Goal: Task Accomplishment & Management: Use online tool/utility

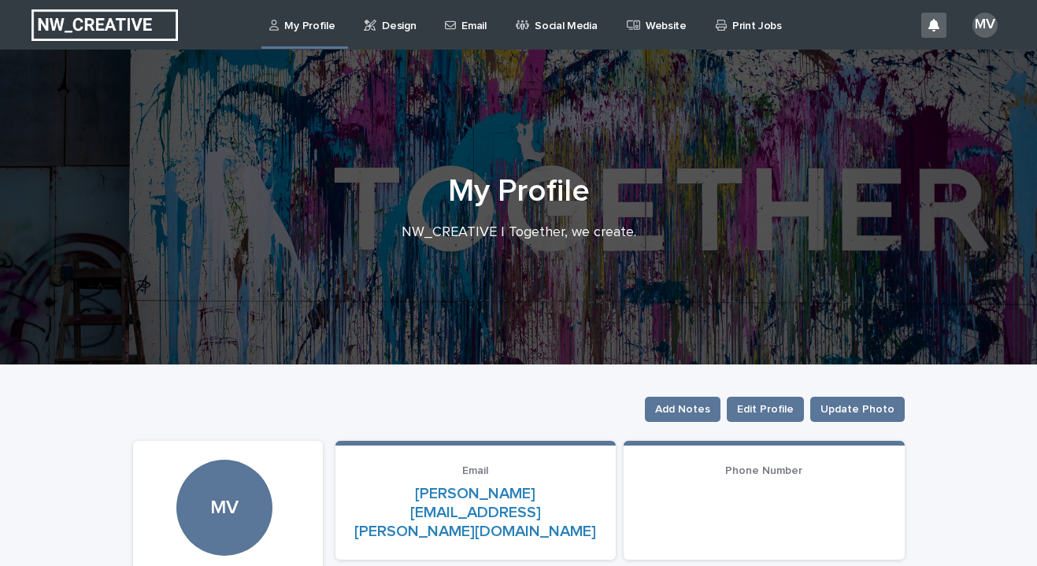
click at [383, 31] on p "Design" at bounding box center [399, 16] width 34 height 33
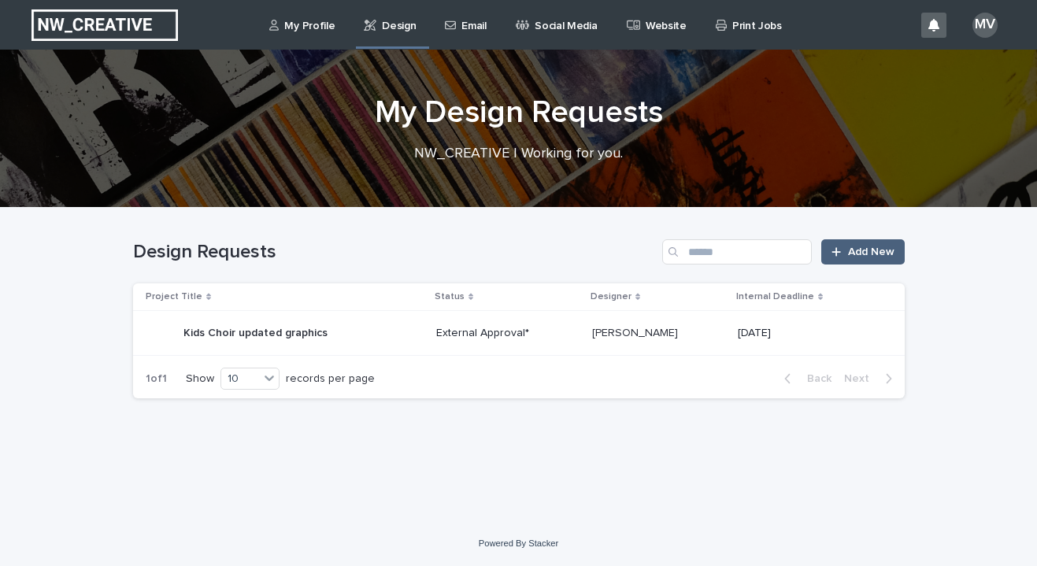
click at [857, 253] on span "Add New" at bounding box center [871, 251] width 46 height 11
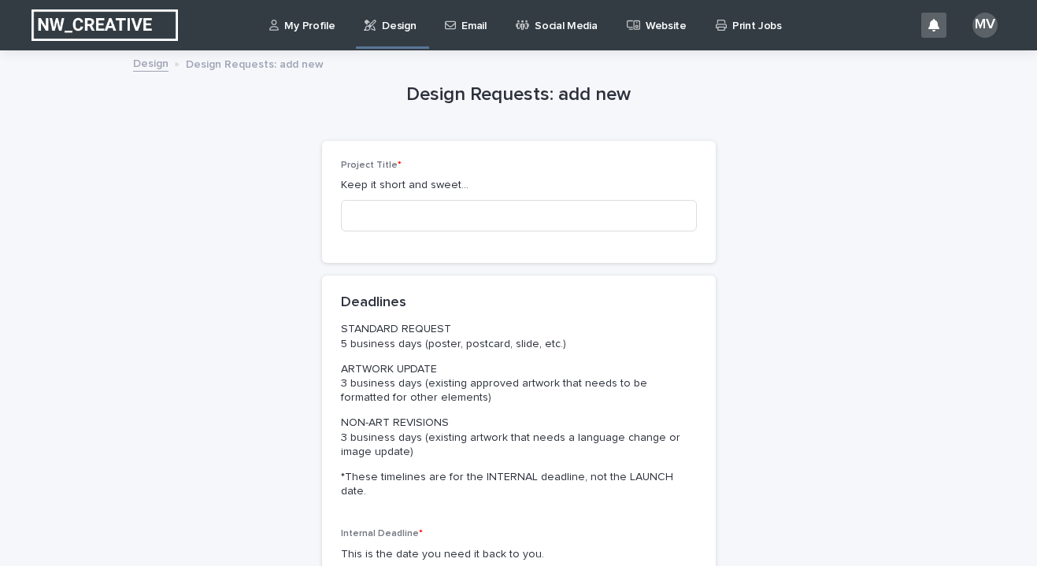
click at [399, 31] on p "Design" at bounding box center [399, 16] width 34 height 33
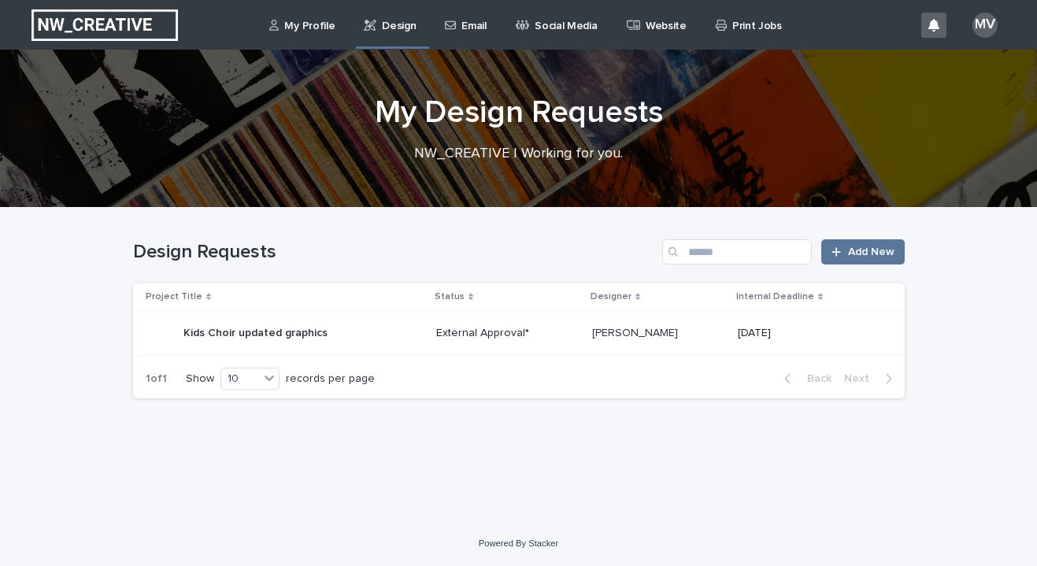
click at [448, 314] on td "External Approval*" at bounding box center [508, 333] width 156 height 45
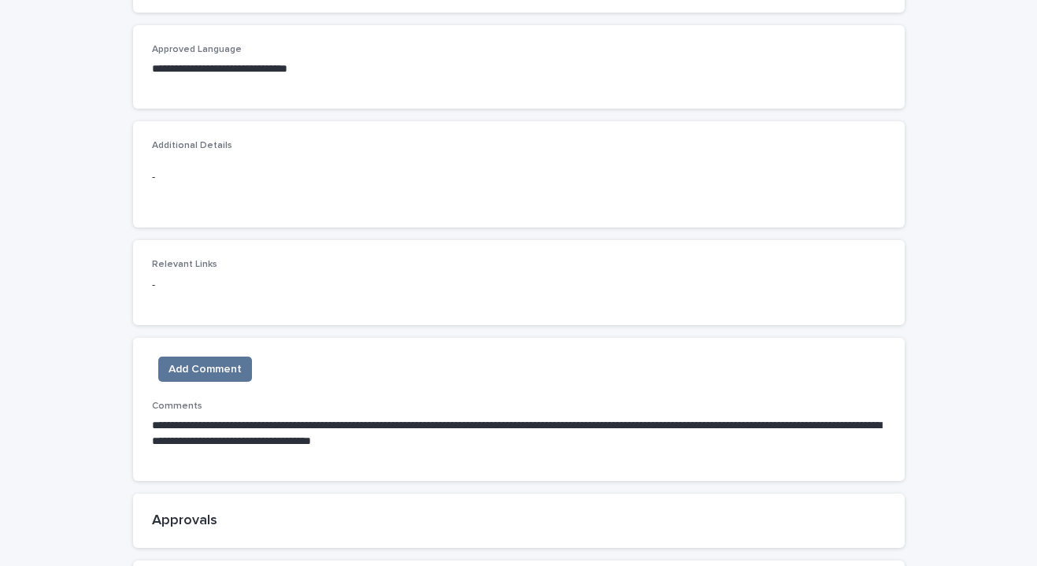
scroll to position [988, 0]
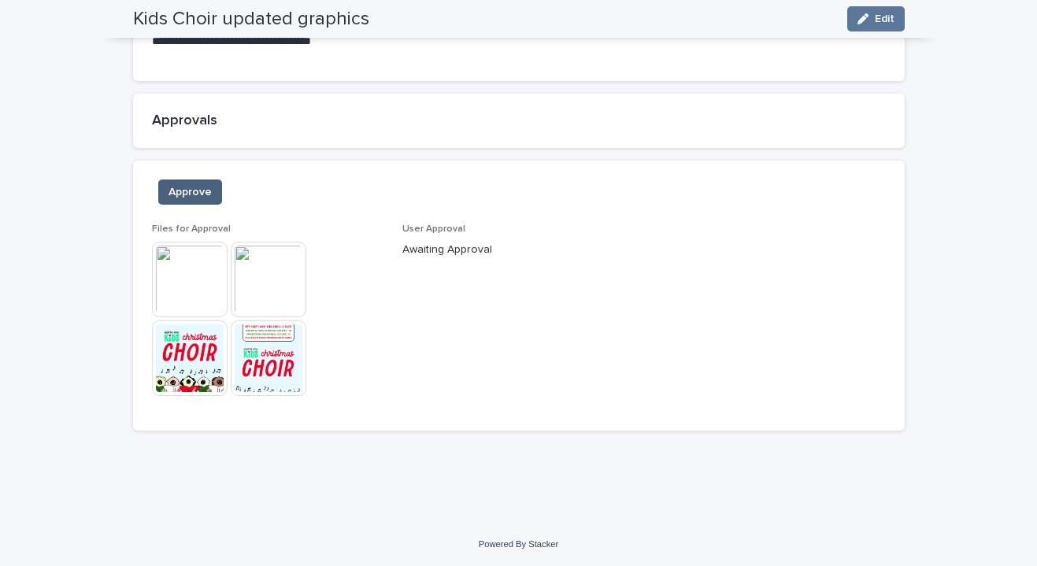
click at [208, 200] on button "Approve" at bounding box center [190, 192] width 64 height 25
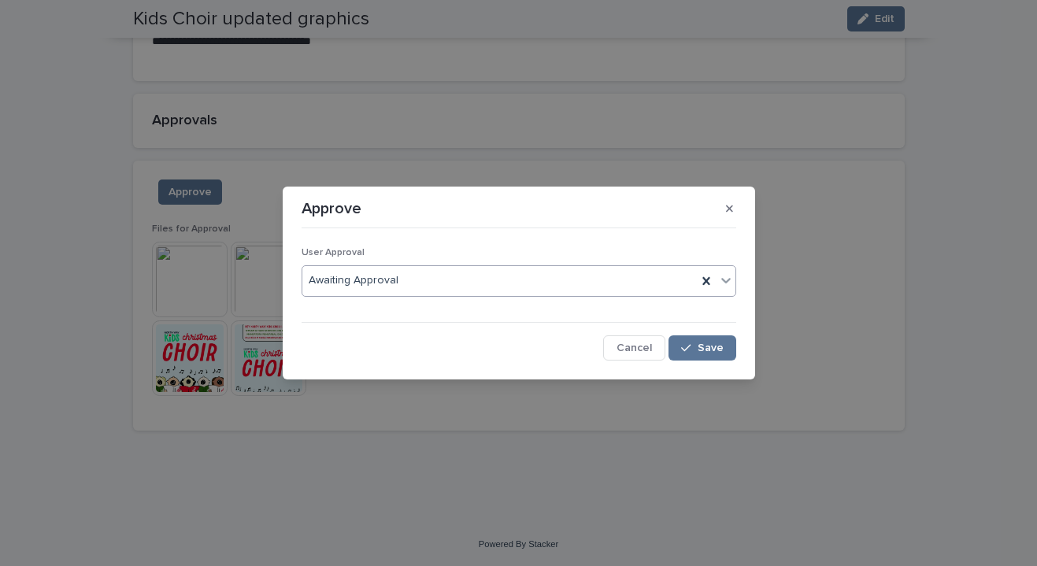
click at [593, 285] on div "Awaiting Approval" at bounding box center [499, 281] width 394 height 26
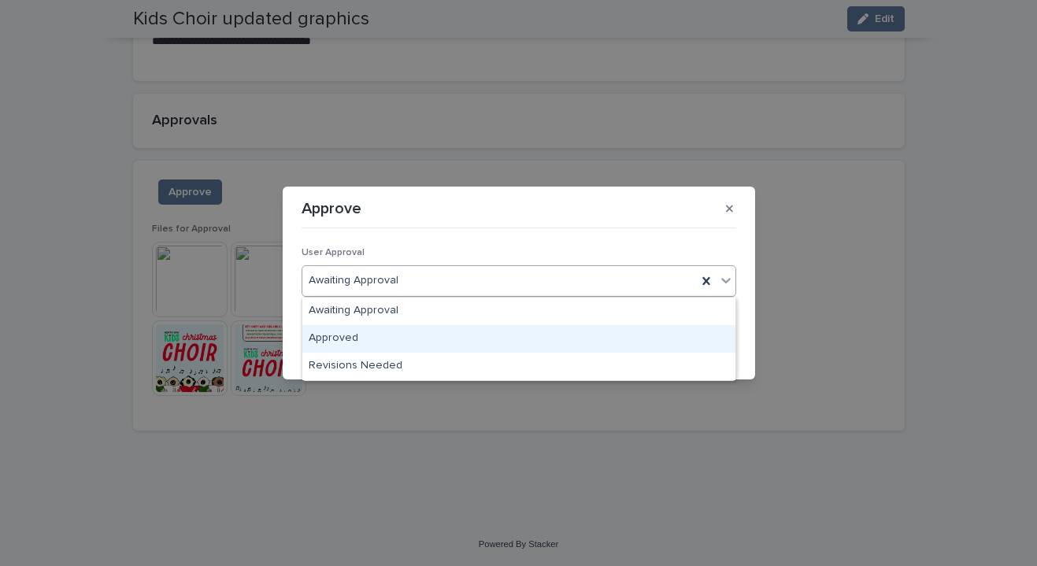
click at [491, 348] on div "Approved" at bounding box center [518, 339] width 433 height 28
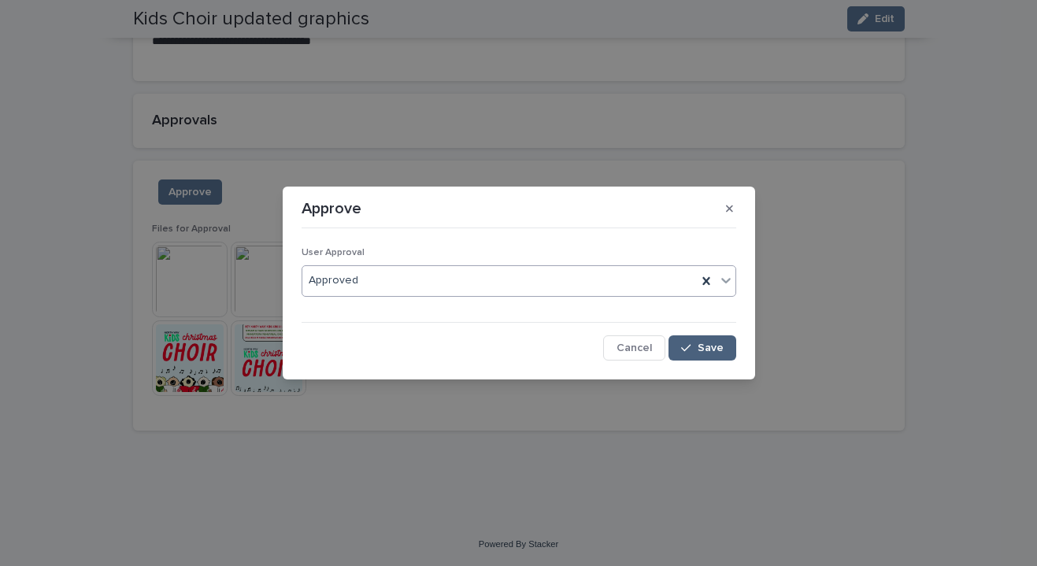
click at [705, 348] on span "Save" at bounding box center [711, 348] width 26 height 11
